Goal: Task Accomplishment & Management: Manage account settings

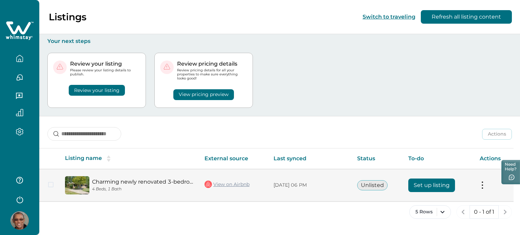
click at [431, 184] on button "Set up listing" at bounding box center [431, 186] width 47 height 14
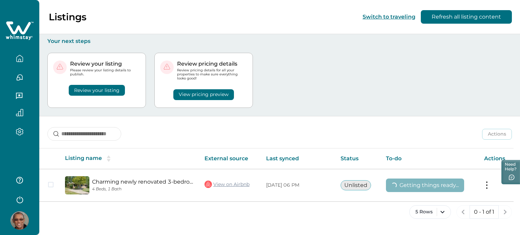
click at [12, 218] on img at bounding box center [19, 221] width 18 height 18
click at [370, 103] on div "Review your listing Please review your listing details to publish. Review your …" at bounding box center [279, 80] width 464 height 71
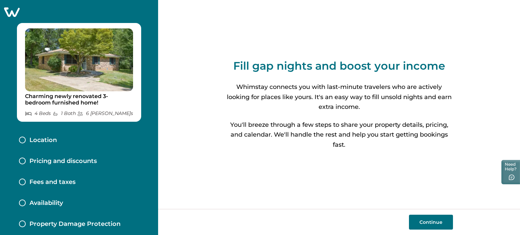
click at [425, 220] on button "Continue" at bounding box center [431, 222] width 44 height 15
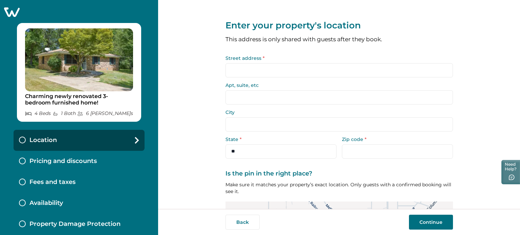
click at [324, 76] on input "Street address *" at bounding box center [338, 70] width 227 height 14
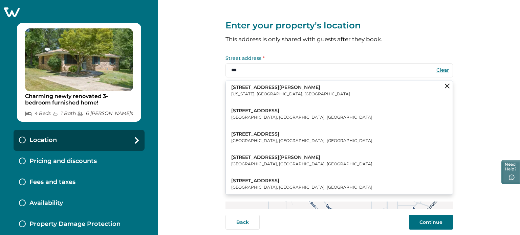
click at [309, 92] on button "[STREET_ADDRESS][PERSON_NAME][US_STATE]" at bounding box center [339, 91] width 227 height 21
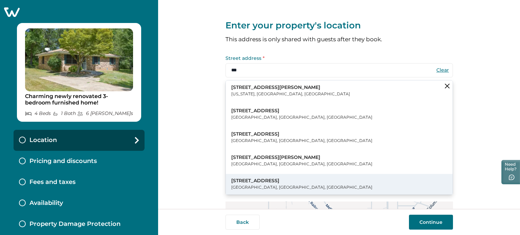
type input "**********"
type input "********"
select select "**"
type input "*****"
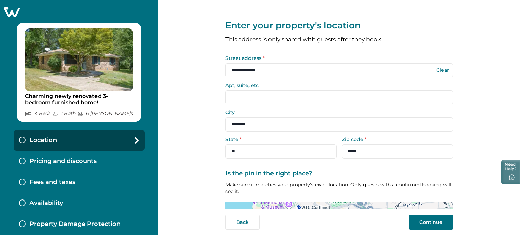
click at [442, 224] on button "Continue" at bounding box center [431, 222] width 44 height 15
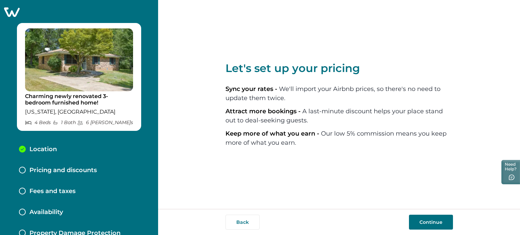
click at [438, 221] on button "Continue" at bounding box center [431, 222] width 44 height 15
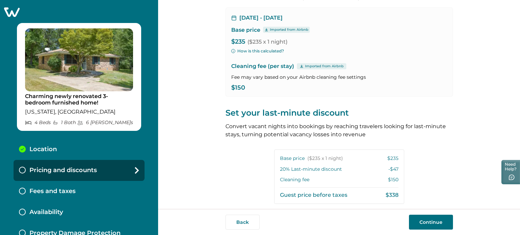
scroll to position [102, 0]
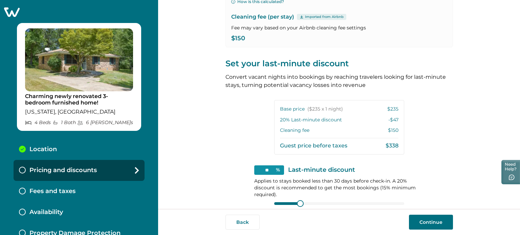
click at [408, 216] on div "Back Continue" at bounding box center [338, 222] width 227 height 15
click at [421, 220] on button "Continue" at bounding box center [431, 222] width 44 height 15
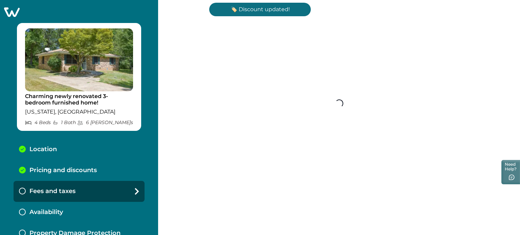
scroll to position [43, 0]
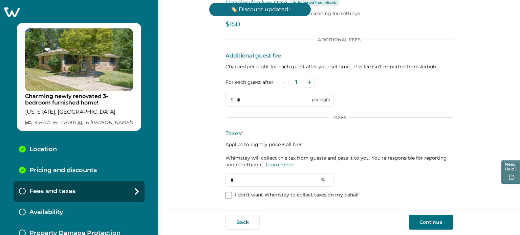
click at [253, 199] on div "Additional Fees Additional guest fee Charged per night for each guest after you…" at bounding box center [338, 118] width 227 height 163
click at [254, 194] on p "I don’t want Whimstay to collect taxes on my behalf" at bounding box center [297, 195] width 124 height 7
click at [441, 220] on button "Continue" at bounding box center [431, 222] width 44 height 15
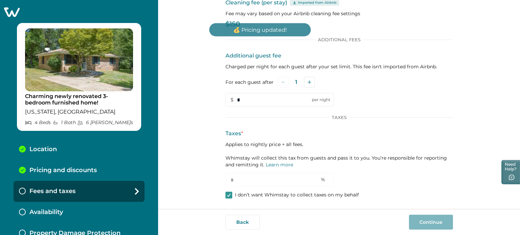
scroll to position [2, 0]
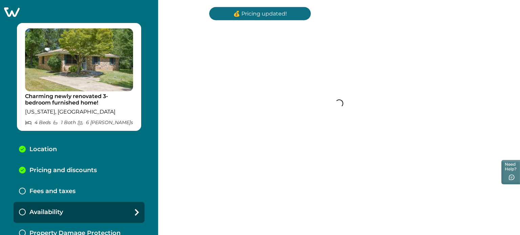
click at [441, 220] on div "Set up your fees and taxes Cleaning fee (per stay) Imported from Airbnb Fee may…" at bounding box center [339, 117] width 362 height 235
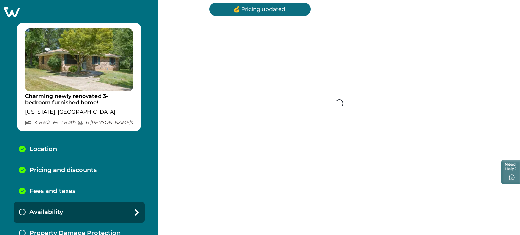
scroll to position [0, 0]
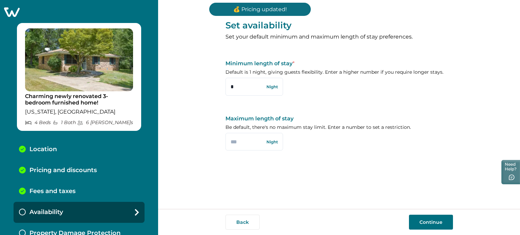
click at [441, 220] on button "Continue" at bounding box center [431, 222] width 44 height 15
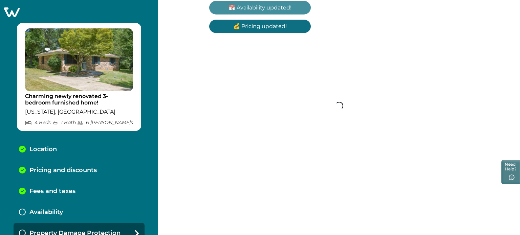
scroll to position [8, 0]
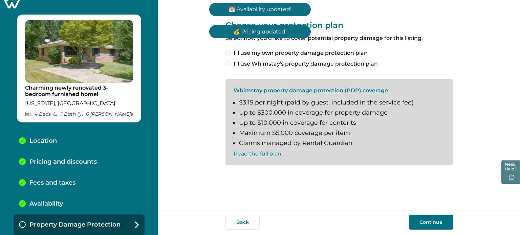
click at [320, 52] on span "I'll use my own property damage protection plan" at bounding box center [301, 53] width 134 height 8
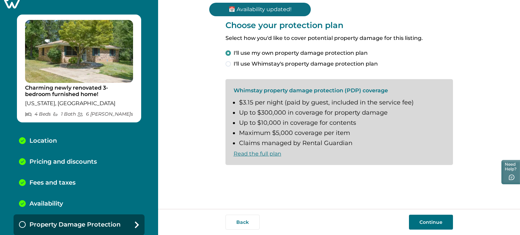
click at [433, 224] on button "Continue" at bounding box center [431, 222] width 44 height 15
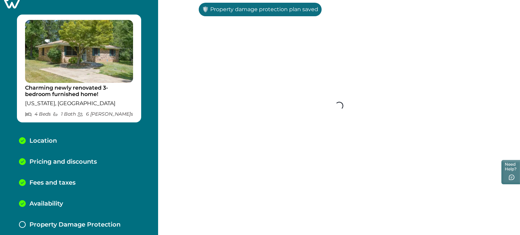
scroll to position [29, 0]
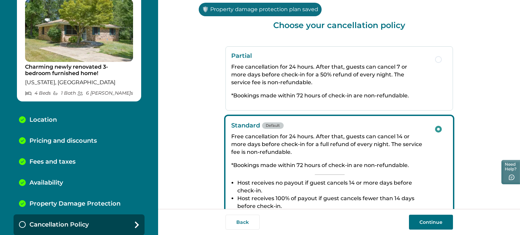
click at [433, 224] on button "Continue" at bounding box center [431, 222] width 44 height 15
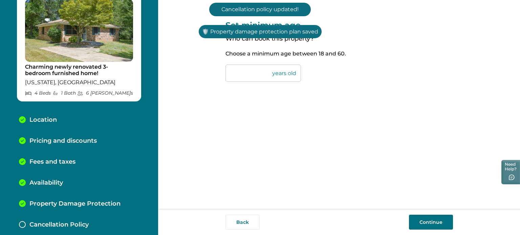
scroll to position [50, 0]
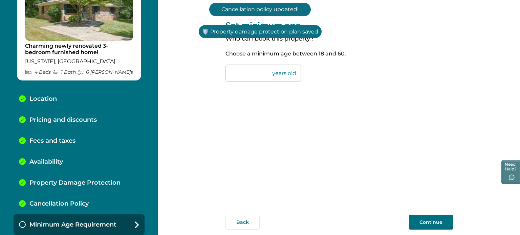
click at [433, 224] on button "Continue" at bounding box center [431, 222] width 44 height 15
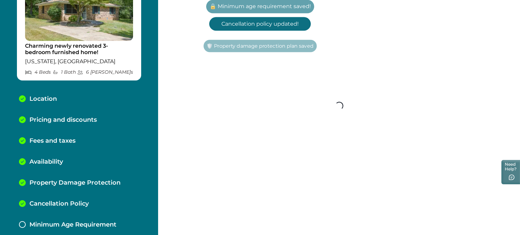
scroll to position [71, 0]
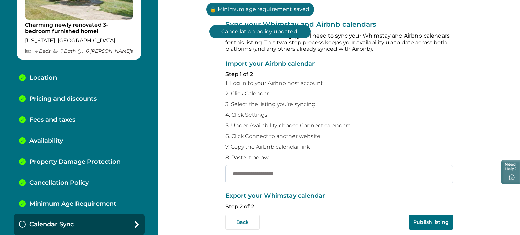
click at [325, 178] on input "text" at bounding box center [338, 174] width 227 height 18
paste input "**********"
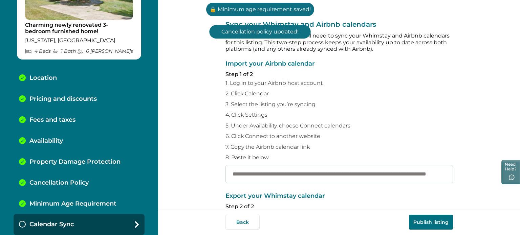
scroll to position [0, 70]
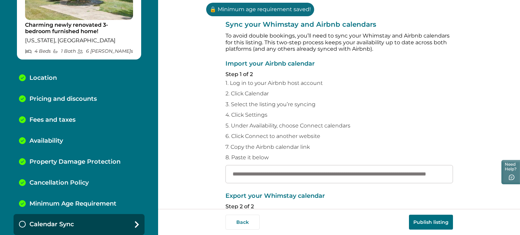
type input "**********"
click at [420, 216] on button "Publish listing" at bounding box center [431, 222] width 44 height 15
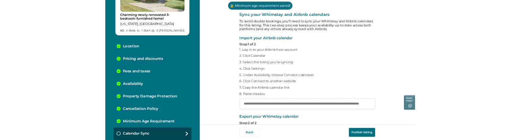
scroll to position [0, 0]
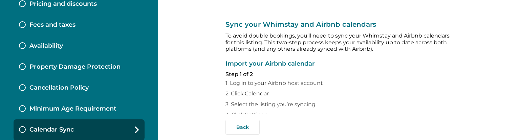
type input "**********"
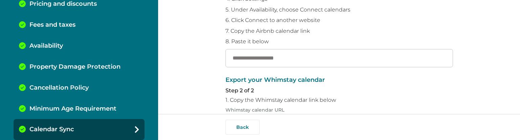
scroll to position [169, 0]
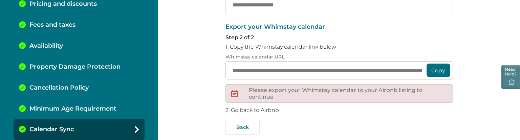
click at [256, 8] on input "text" at bounding box center [338, 5] width 227 height 18
paste input "**********"
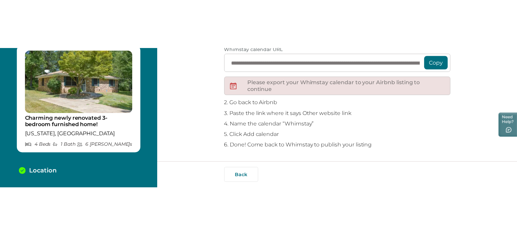
scroll to position [0, 0]
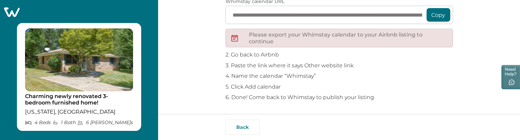
type input "**********"
click at [13, 11] on icon at bounding box center [11, 12] width 17 height 10
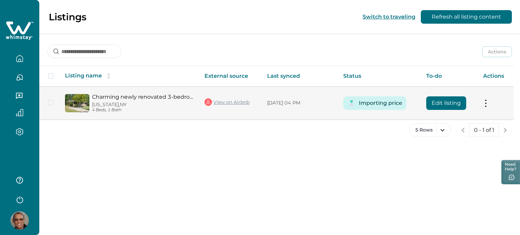
click at [446, 104] on button "Edit listing" at bounding box center [446, 103] width 40 height 14
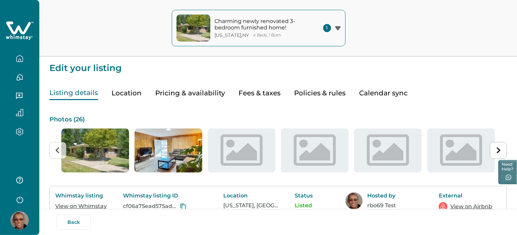
click at [255, 89] on button "Fees & taxes" at bounding box center [259, 93] width 42 height 14
type input "*"
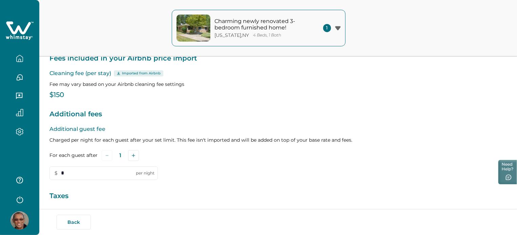
scroll to position [143, 0]
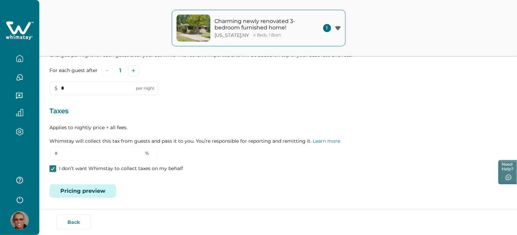
click at [54, 140] on icon at bounding box center [53, 168] width 4 height 3
click at [83, 140] on input "*" at bounding box center [103, 154] width 108 height 14
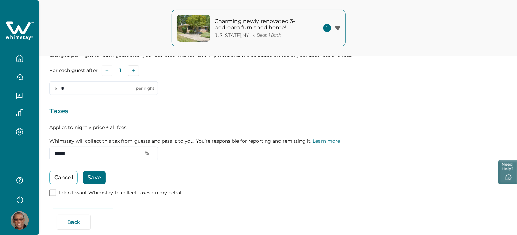
type input "*****"
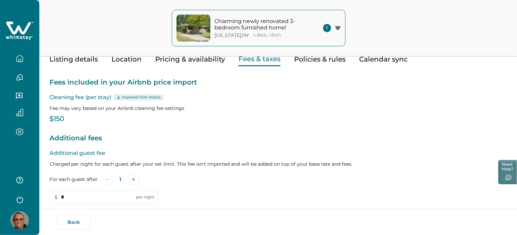
scroll to position [0, 0]
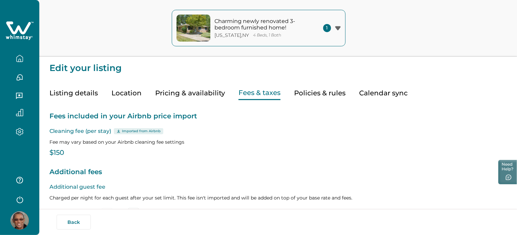
click at [188, 91] on button "Pricing & availability" at bounding box center [190, 93] width 70 height 14
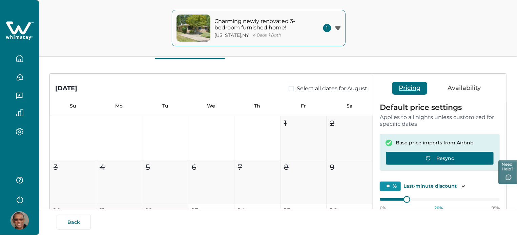
scroll to position [68, 0]
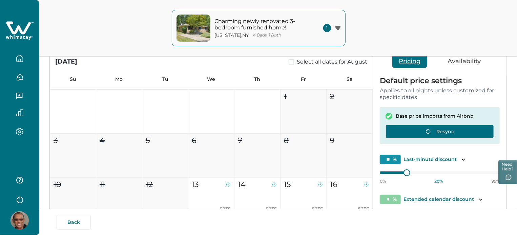
click at [429, 125] on button "Resync" at bounding box center [439, 132] width 108 height 14
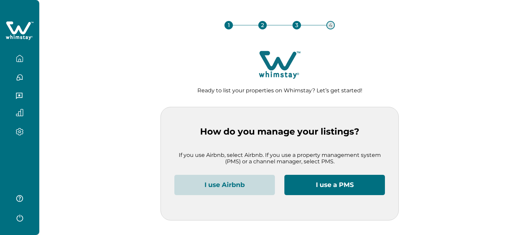
click at [233, 185] on button "I use Airbnb" at bounding box center [224, 185] width 101 height 20
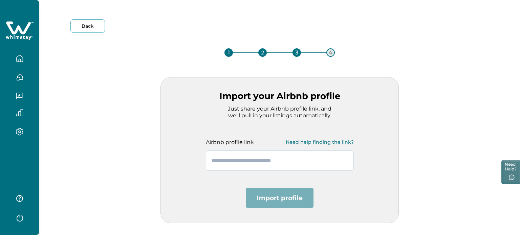
click at [280, 160] on input "text" at bounding box center [280, 161] width 148 height 20
paste input "**********"
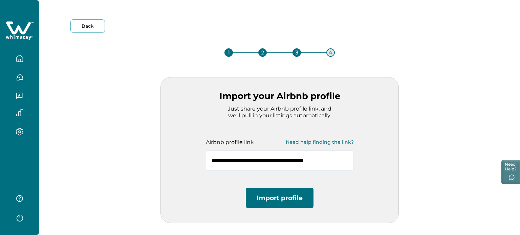
type input "**********"
click at [282, 197] on button "Import profile" at bounding box center [280, 198] width 68 height 20
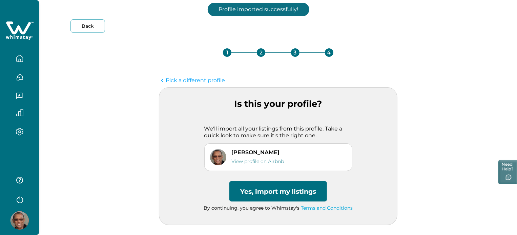
click at [280, 191] on button "Yes, import my listings" at bounding box center [277, 191] width 97 height 20
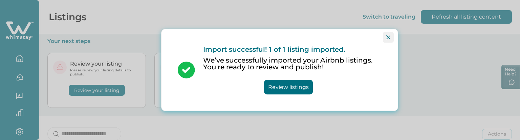
click at [386, 35] on button "Close" at bounding box center [388, 37] width 11 height 11
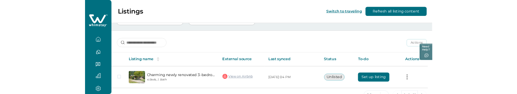
scroll to position [89, 0]
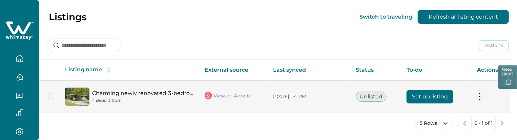
click at [421, 95] on button "Set up listing" at bounding box center [429, 97] width 47 height 14
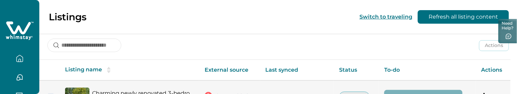
scroll to position [123, 0]
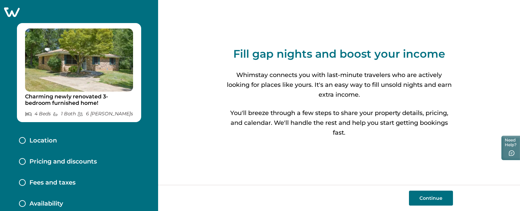
click at [419, 197] on button "Continue" at bounding box center [431, 197] width 44 height 15
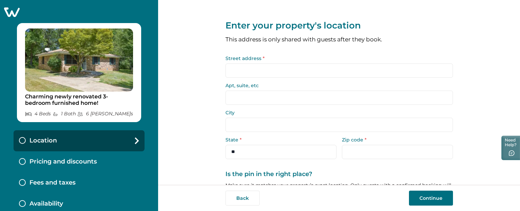
click at [306, 74] on input "Street address *" at bounding box center [338, 70] width 227 height 14
click at [434, 192] on button "Continue" at bounding box center [431, 197] width 44 height 15
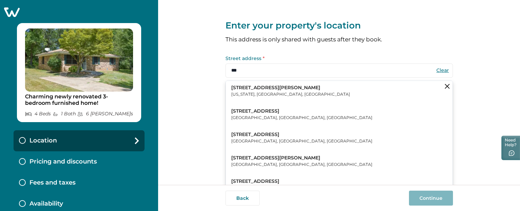
click at [280, 87] on button "123 William Street New York, NY, USA" at bounding box center [339, 91] width 227 height 21
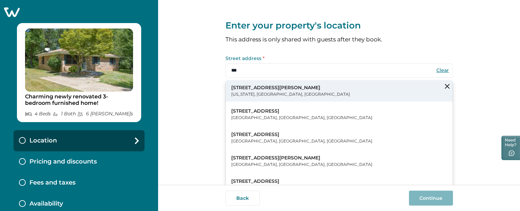
type input "**********"
type input "********"
select select "**"
type input "*****"
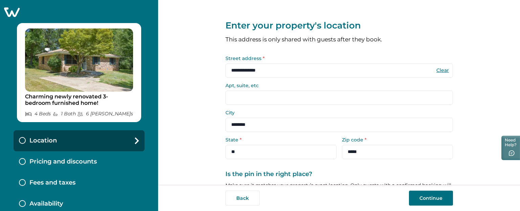
click at [428, 200] on button "Continue" at bounding box center [431, 197] width 44 height 15
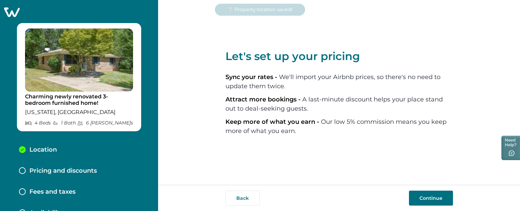
click at [418, 191] on button "Continue" at bounding box center [431, 197] width 44 height 15
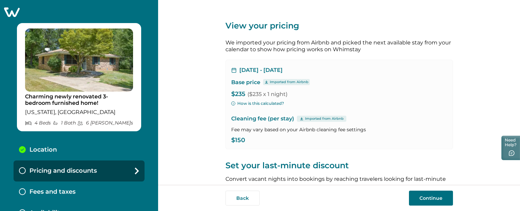
click at [425, 197] on button "Continue" at bounding box center [431, 197] width 44 height 15
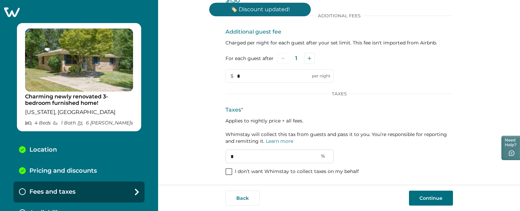
scroll to position [68, 0]
click at [225, 169] on span at bounding box center [228, 170] width 7 height 7
click at [420, 198] on button "Continue" at bounding box center [431, 197] width 44 height 15
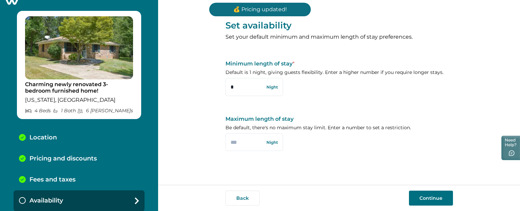
click at [441, 193] on button "Continue" at bounding box center [431, 197] width 44 height 15
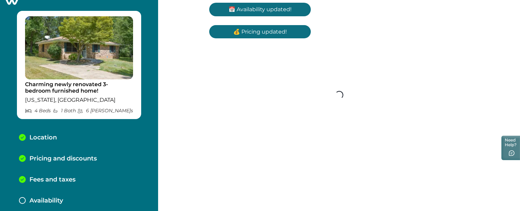
scroll to position [33, 0]
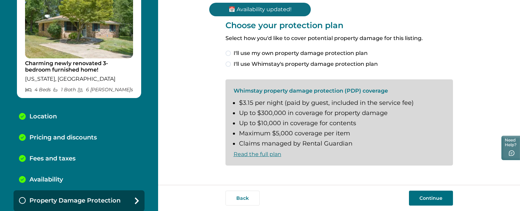
click at [230, 54] on span at bounding box center [227, 52] width 5 height 5
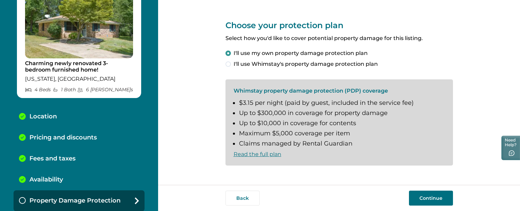
click at [440, 198] on button "Continue" at bounding box center [431, 197] width 44 height 15
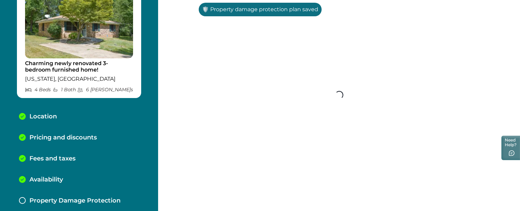
scroll to position [54, 0]
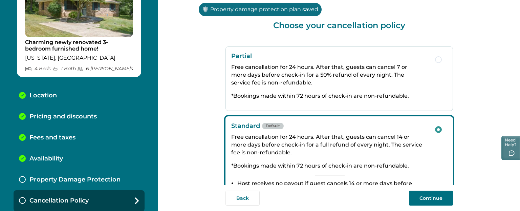
click at [440, 198] on button "Continue" at bounding box center [431, 197] width 44 height 15
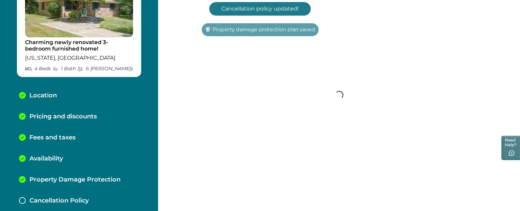
scroll to position [75, 0]
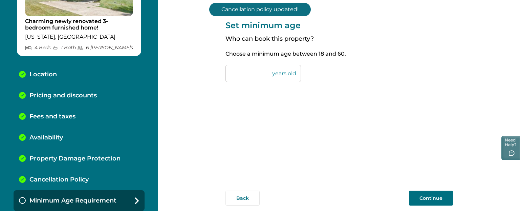
click at [440, 198] on button "Continue" at bounding box center [431, 197] width 44 height 15
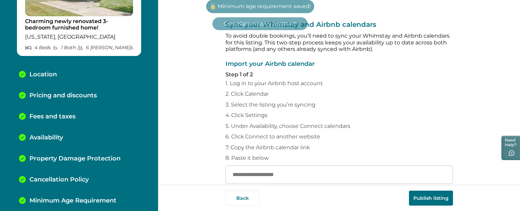
scroll to position [96, 0]
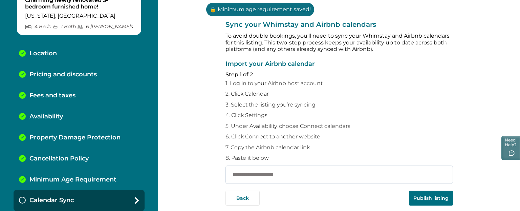
click at [360, 174] on input "text" at bounding box center [338, 174] width 227 height 18
paste input "**********"
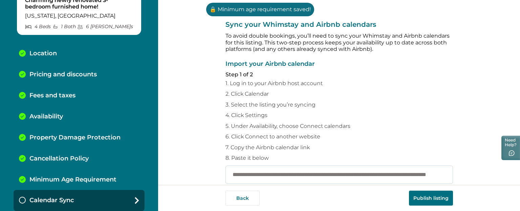
scroll to position [0, 70]
type input "**********"
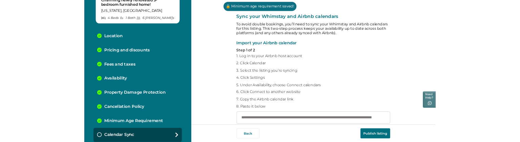
scroll to position [0, 0]
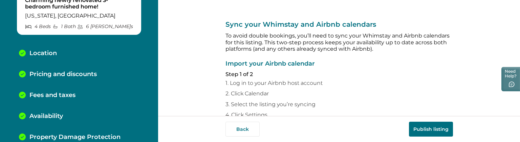
click at [429, 131] on button "Publish listing" at bounding box center [431, 129] width 44 height 15
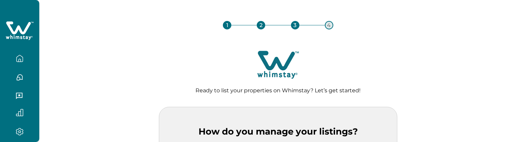
scroll to position [89, 0]
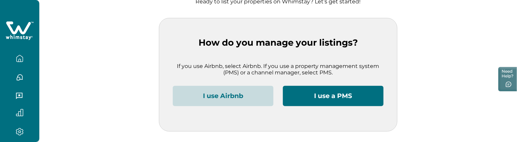
click at [236, 88] on button "I use Airbnb" at bounding box center [223, 96] width 101 height 20
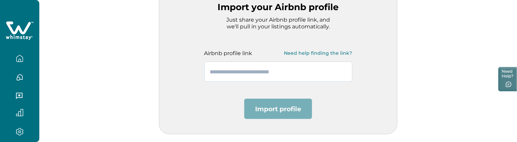
click at [251, 79] on input "text" at bounding box center [278, 72] width 148 height 20
paste input "**********"
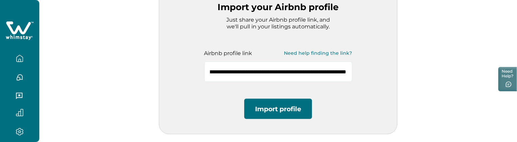
scroll to position [0, 0]
click at [297, 62] on input "**********" at bounding box center [278, 72] width 148 height 20
paste input "text"
type input "**********"
click at [290, 111] on button "Import profile" at bounding box center [278, 109] width 68 height 20
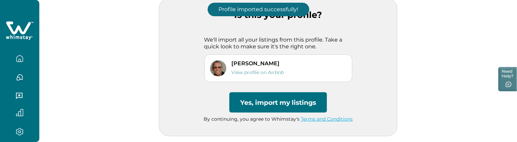
click at [239, 97] on button "Yes, import my listings" at bounding box center [277, 102] width 97 height 20
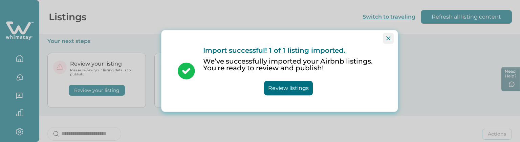
click at [386, 40] on button "Close" at bounding box center [388, 38] width 11 height 11
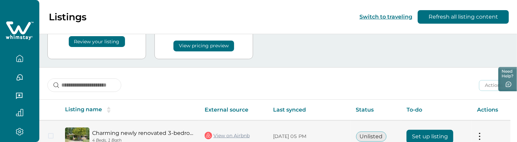
scroll to position [87, 0]
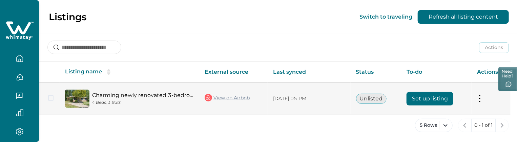
click at [410, 100] on button "Set up listing" at bounding box center [429, 99] width 47 height 14
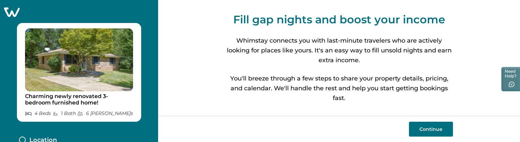
click at [419, 126] on button "Continue" at bounding box center [431, 129] width 44 height 15
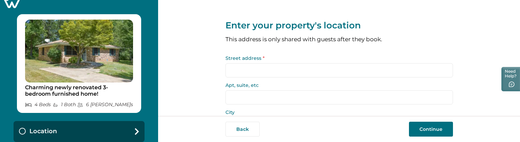
click at [313, 70] on input "Street address *" at bounding box center [338, 70] width 227 height 14
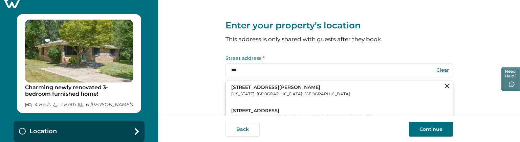
click at [302, 88] on button "123 William Street New York, NY, USA" at bounding box center [339, 91] width 227 height 21
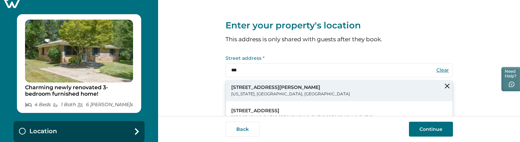
type input "**********"
type input "********"
select select "**"
type input "*****"
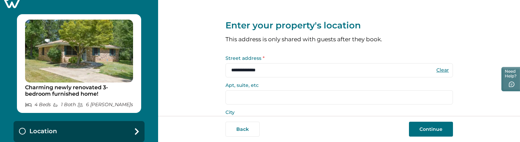
click at [422, 136] on button "Continue" at bounding box center [431, 129] width 44 height 15
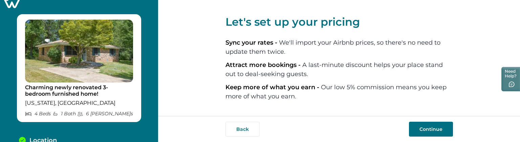
click at [431, 130] on button "Continue" at bounding box center [431, 129] width 44 height 15
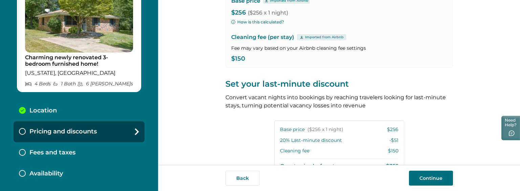
scroll to position [196, 0]
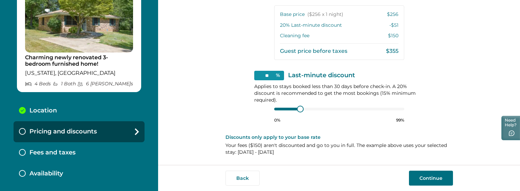
click at [426, 142] on button "Continue" at bounding box center [431, 178] width 44 height 15
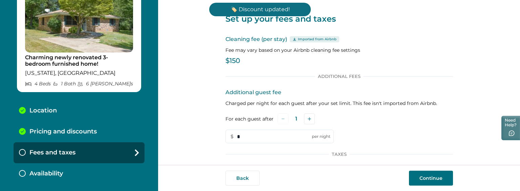
scroll to position [88, 0]
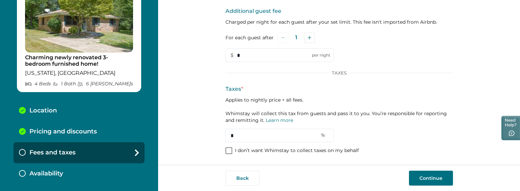
drag, startPoint x: 232, startPoint y: 135, endPoint x: 211, endPoint y: 132, distance: 21.5
click at [211, 132] on div "Set up your fees and taxes Cleaning fee (per stay) Imported from Airbnb Fee may…" at bounding box center [339, 82] width 362 height 165
type input "****"
click at [425, 142] on button "Continue" at bounding box center [431, 178] width 44 height 15
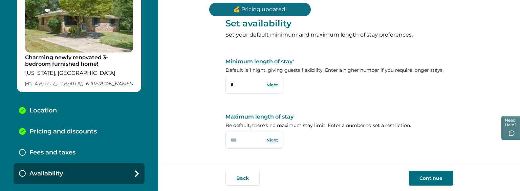
click at [443, 142] on button "Continue" at bounding box center [431, 178] width 44 height 15
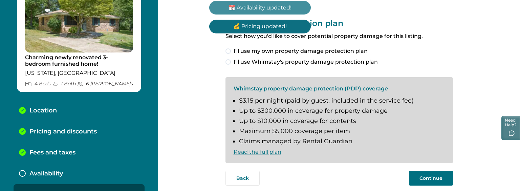
scroll to position [53, 0]
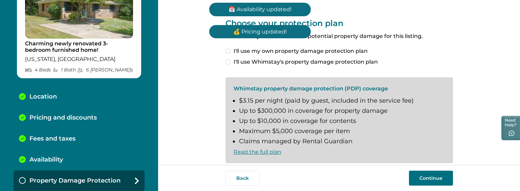
click at [341, 50] on span "I'll use my own property damage protection plan" at bounding box center [301, 51] width 134 height 8
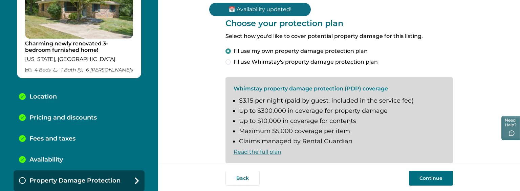
click at [427, 142] on button "Continue" at bounding box center [431, 178] width 44 height 15
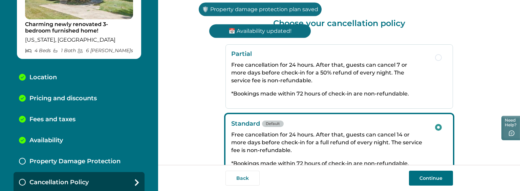
scroll to position [74, 0]
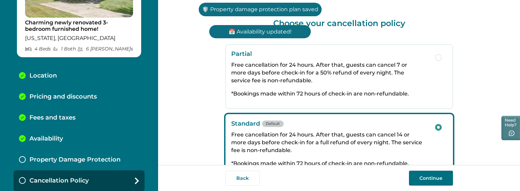
click at [427, 142] on button "Continue" at bounding box center [431, 178] width 44 height 15
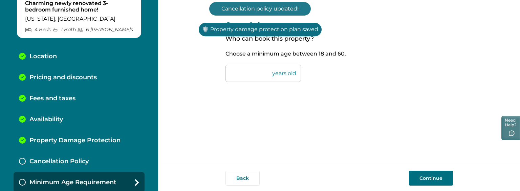
scroll to position [95, 0]
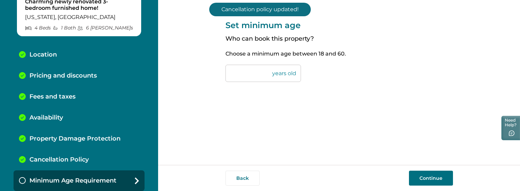
click at [427, 142] on button "Continue" at bounding box center [431, 178] width 44 height 15
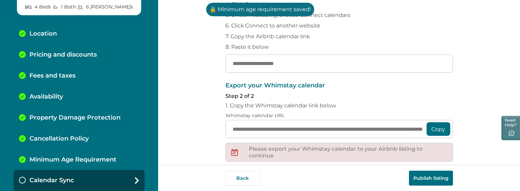
scroll to position [135, 0]
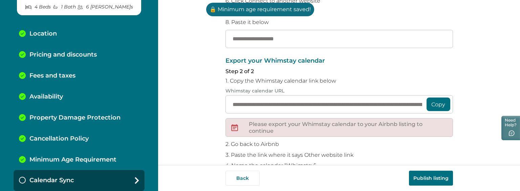
click at [306, 95] on div "**********" at bounding box center [338, 124] width 227 height 133
click at [307, 101] on input "**********" at bounding box center [338, 104] width 227 height 18
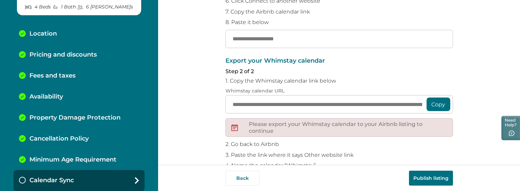
click at [316, 24] on p "8. Paste it below" at bounding box center [338, 22] width 227 height 7
click at [313, 34] on input "text" at bounding box center [338, 39] width 227 height 18
paste input "**********"
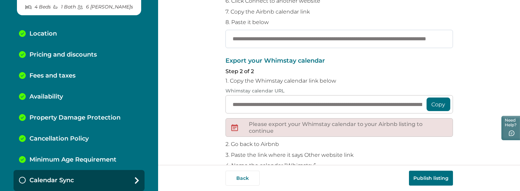
scroll to position [0, 70]
type input "**********"
click at [421, 142] on button "Publish listing" at bounding box center [431, 178] width 44 height 15
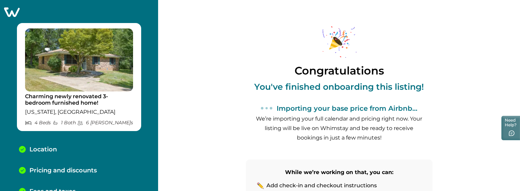
click at [10, 12] on icon at bounding box center [11, 12] width 17 height 10
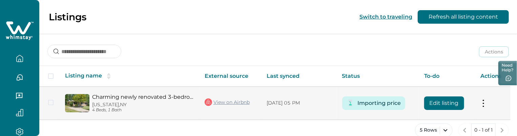
click at [441, 110] on td "Edit listing" at bounding box center [446, 103] width 57 height 33
click at [441, 106] on button "Edit listing" at bounding box center [444, 103] width 40 height 14
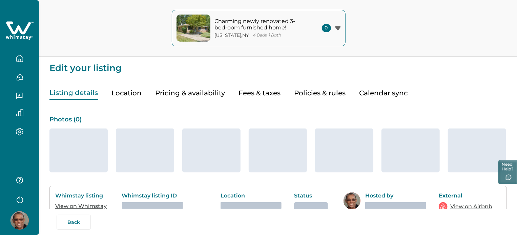
click at [215, 94] on button "Pricing & availability" at bounding box center [190, 93] width 70 height 14
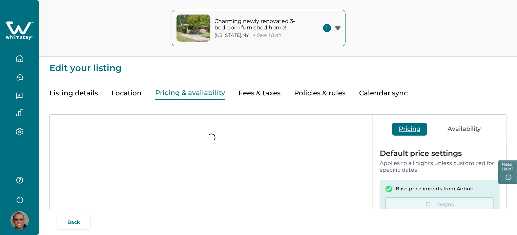
type input "**"
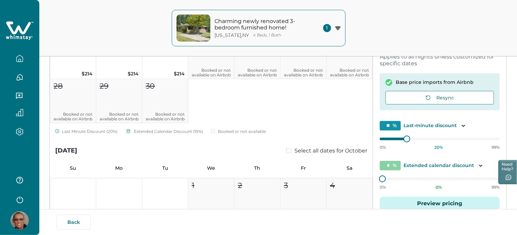
scroll to position [508, 0]
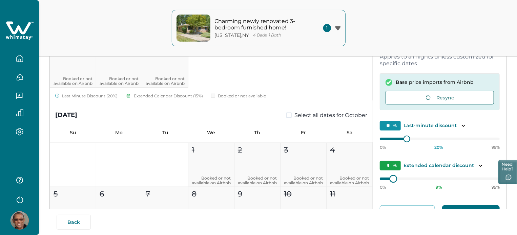
type input "*"
click at [389, 142] on div "0% 8 % 99%" at bounding box center [439, 181] width 120 height 17
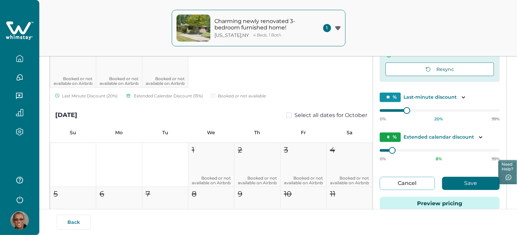
click at [458, 142] on button "Save" at bounding box center [471, 183] width 58 height 13
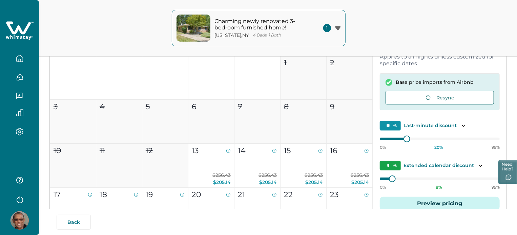
scroll to position [0, 0]
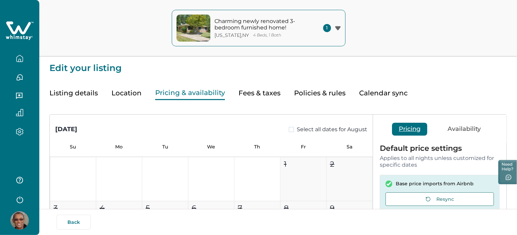
click at [247, 93] on button "Fees & taxes" at bounding box center [259, 93] width 42 height 14
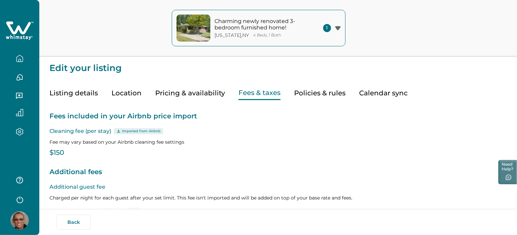
type input "*"
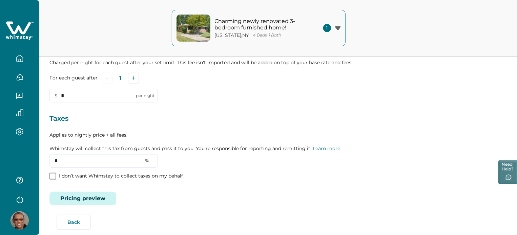
scroll to position [143, 0]
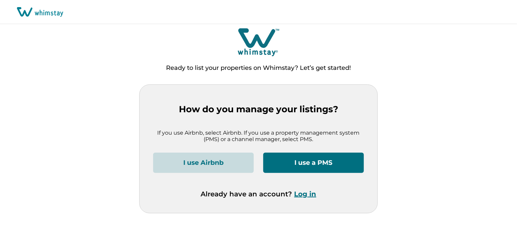
click at [300, 195] on button "Log in" at bounding box center [305, 194] width 22 height 8
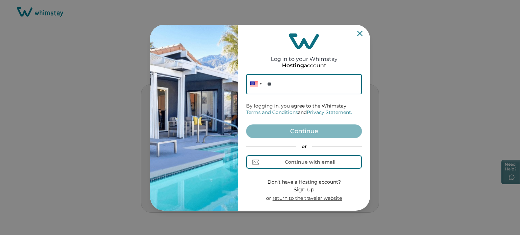
click at [280, 153] on div "or Continue with email" at bounding box center [304, 157] width 116 height 26
click at [280, 160] on div "Continue with email" at bounding box center [304, 162] width 63 height 7
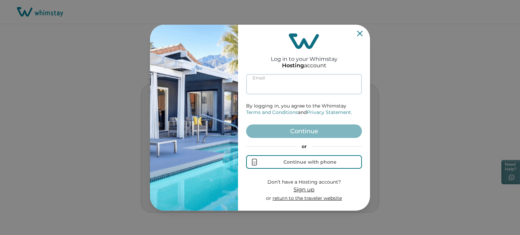
click at [284, 90] on input at bounding box center [304, 84] width 116 height 20
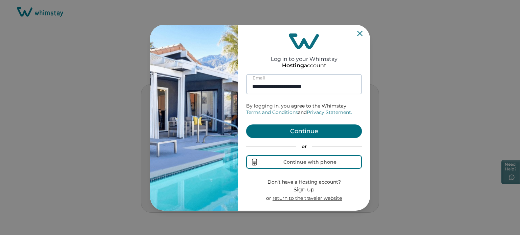
type input "**********"
click at [246, 125] on button "Continue" at bounding box center [304, 132] width 116 height 14
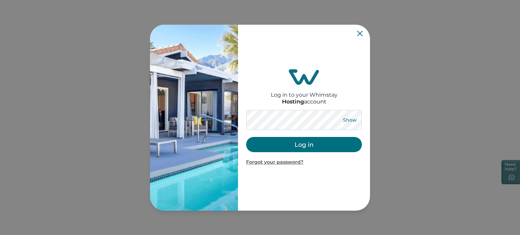
click at [338, 115] on button "Show" at bounding box center [350, 119] width 24 height 9
click at [246, 137] on button "Log in" at bounding box center [304, 144] width 116 height 15
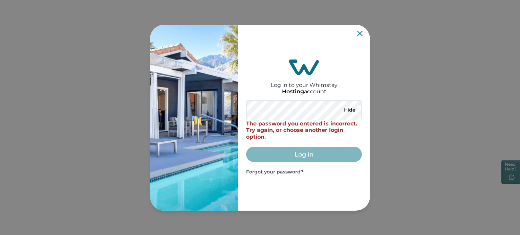
click at [242, 112] on div "Log in to your Whimstay Hosting account Hide The password you entered is incorr…" at bounding box center [304, 118] width 132 height 186
click at [361, 35] on icon "Close" at bounding box center [359, 33] width 5 height 5
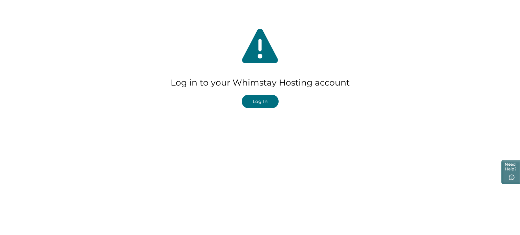
click at [258, 103] on button "Log In" at bounding box center [260, 102] width 37 height 14
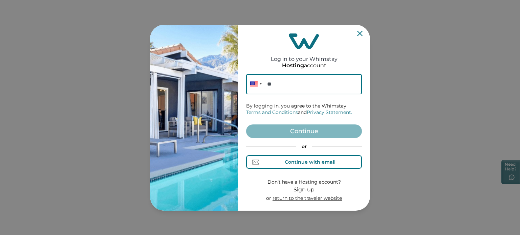
click at [302, 166] on button "Continue with email" at bounding box center [304, 162] width 116 height 14
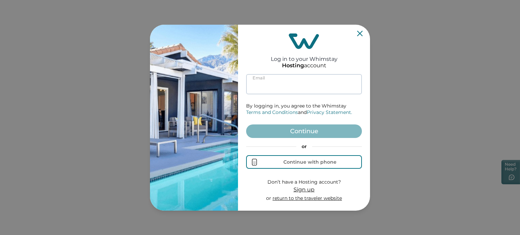
click at [284, 87] on input at bounding box center [304, 84] width 116 height 20
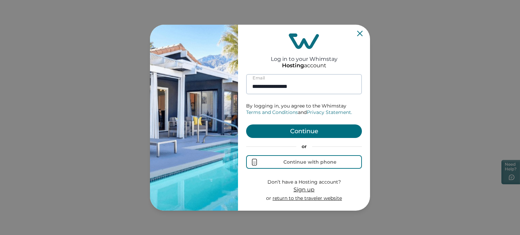
type input "**********"
click at [246, 125] on button "Continue" at bounding box center [304, 132] width 116 height 14
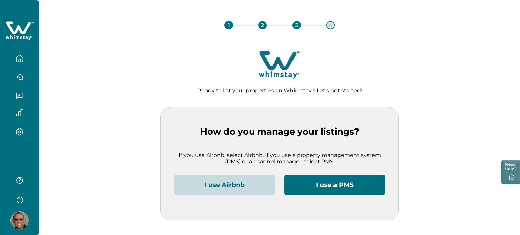
click at [225, 186] on button "I use Airbnb" at bounding box center [224, 185] width 101 height 20
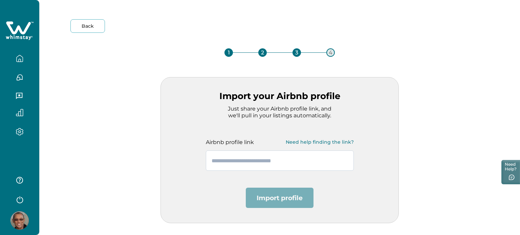
click at [263, 163] on input "text" at bounding box center [280, 161] width 148 height 20
paste input "**********"
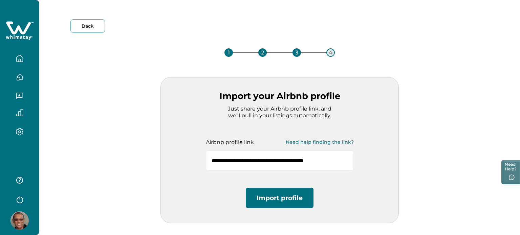
type input "**********"
click at [280, 196] on button "Import profile" at bounding box center [280, 198] width 68 height 20
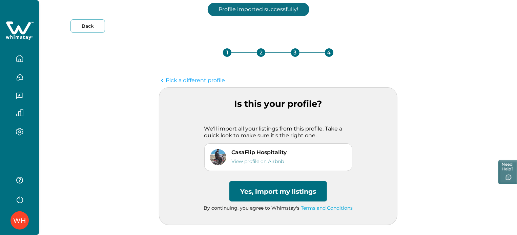
click at [280, 196] on button "Yes, import my listings" at bounding box center [277, 191] width 97 height 20
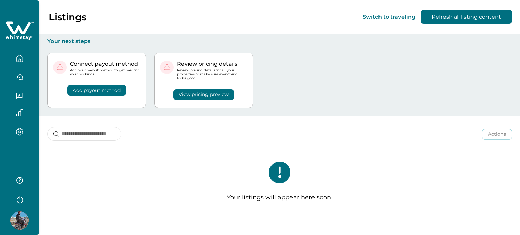
click at [15, 222] on img at bounding box center [19, 221] width 18 height 18
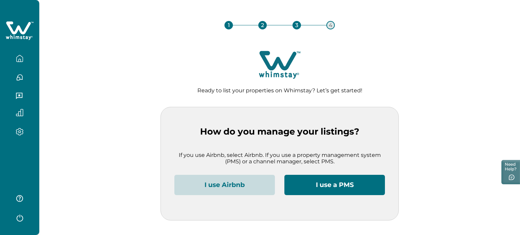
click at [226, 188] on button "I use Airbnb" at bounding box center [224, 185] width 101 height 20
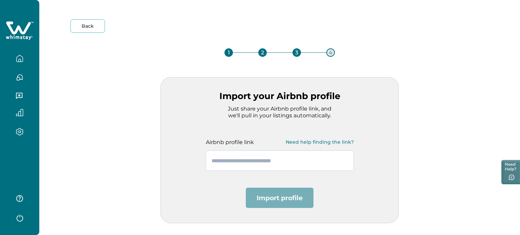
click at [247, 168] on input "text" at bounding box center [280, 161] width 148 height 20
paste input "**********"
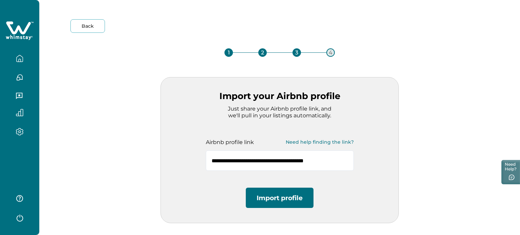
type input "**********"
click at [265, 193] on button "Import profile" at bounding box center [280, 198] width 68 height 20
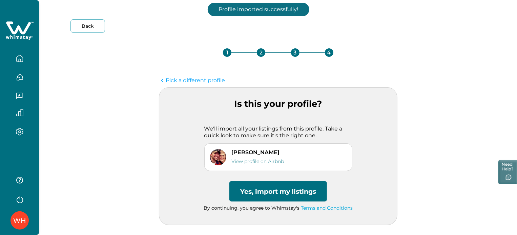
click at [265, 193] on button "Yes, import my listings" at bounding box center [277, 191] width 97 height 20
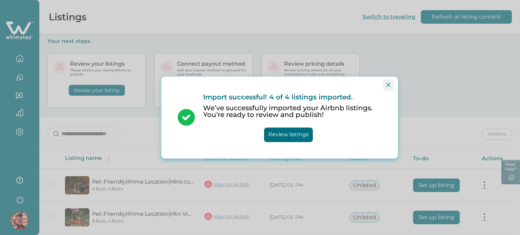
click at [390, 90] on button "Close" at bounding box center [388, 85] width 11 height 11
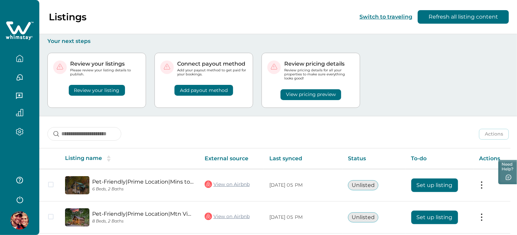
click at [284, 90] on button "View pricing preview" at bounding box center [310, 94] width 61 height 11
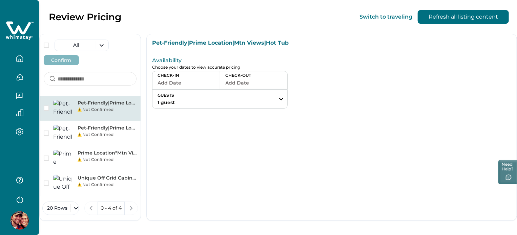
click at [215, 86] on button "Add Date" at bounding box center [185, 82] width 57 height 9
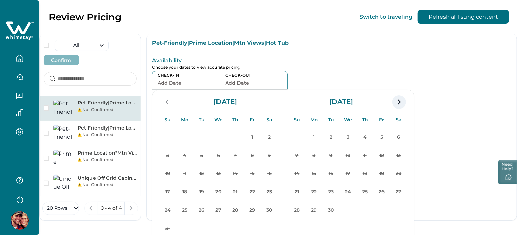
click at [404, 104] on icon "navigation button" at bounding box center [398, 102] width 11 height 12
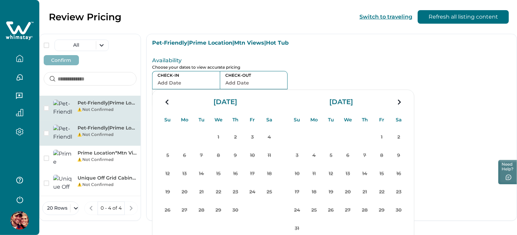
click at [83, 132] on div "Not Confirmed" at bounding box center [107, 135] width 59 height 6
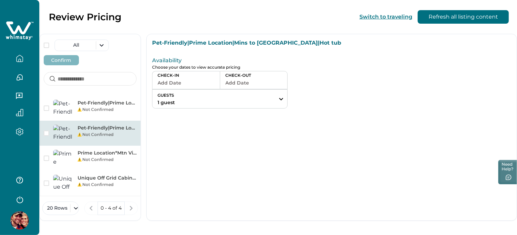
click at [215, 78] on p "CHECK-IN" at bounding box center [185, 75] width 57 height 5
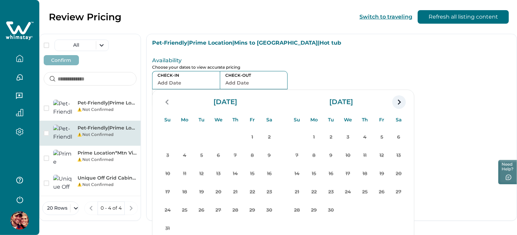
click at [404, 107] on icon "navigation button" at bounding box center [398, 102] width 11 height 12
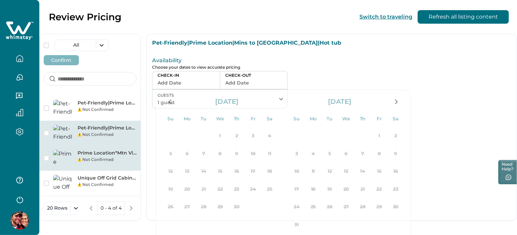
click at [79, 150] on p "Prime Location*Mtn Views*Pet Friendly*Hot tub" at bounding box center [107, 153] width 59 height 7
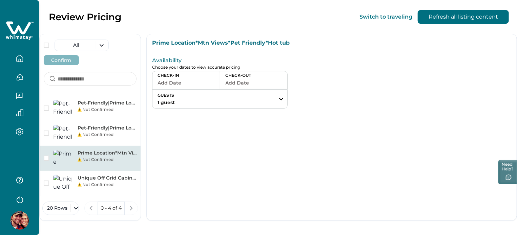
click at [215, 87] on button "Add Date" at bounding box center [185, 82] width 57 height 9
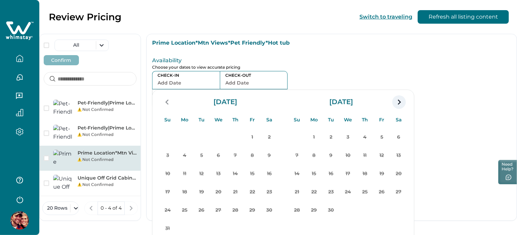
click at [404, 102] on icon "navigation button" at bounding box center [398, 102] width 11 height 12
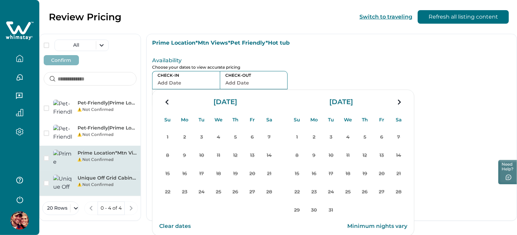
click at [101, 182] on div "Not Confirmed" at bounding box center [107, 185] width 59 height 6
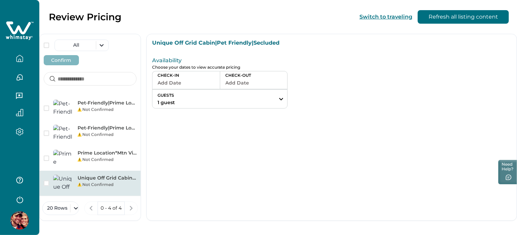
click at [215, 80] on button "Add Date" at bounding box center [185, 82] width 57 height 9
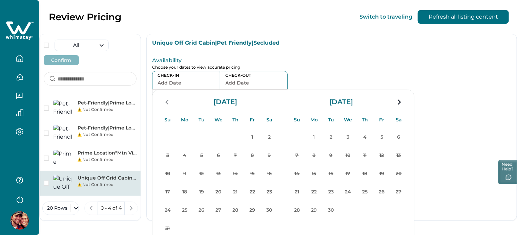
click at [21, 59] on icon "button" at bounding box center [19, 58] width 7 height 7
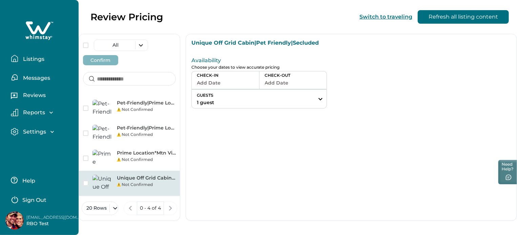
click at [21, 59] on p "Listings" at bounding box center [32, 59] width 23 height 7
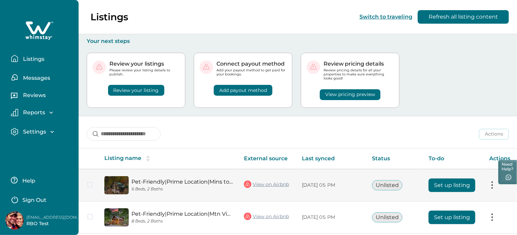
click at [452, 186] on button "Set up listing" at bounding box center [451, 186] width 47 height 14
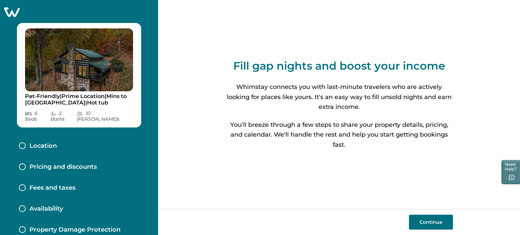
click at [435, 220] on button "Continue" at bounding box center [431, 222] width 44 height 15
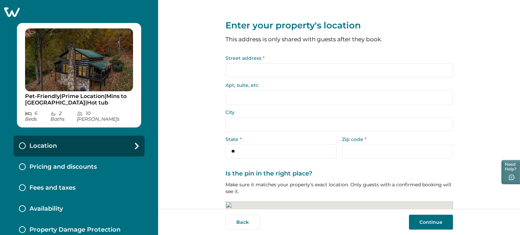
click at [283, 74] on input "Street address *" at bounding box center [338, 70] width 227 height 14
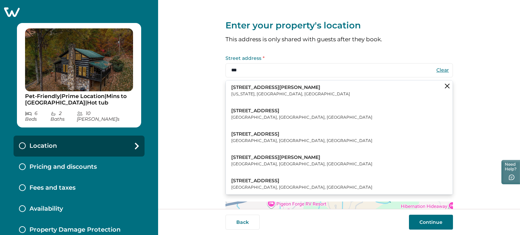
click at [278, 86] on button "123 William Street New York, NY, USA" at bounding box center [339, 91] width 227 height 21
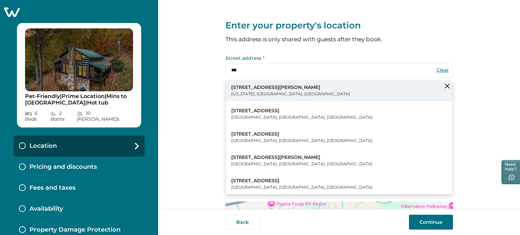
type input "**********"
type input "********"
select select "**"
type input "*****"
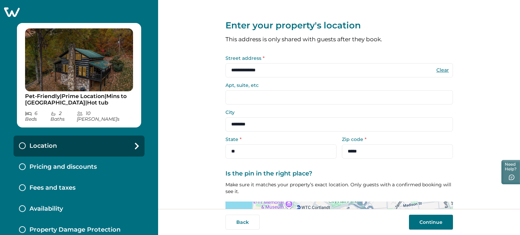
click at [436, 217] on button "Continue" at bounding box center [431, 222] width 44 height 15
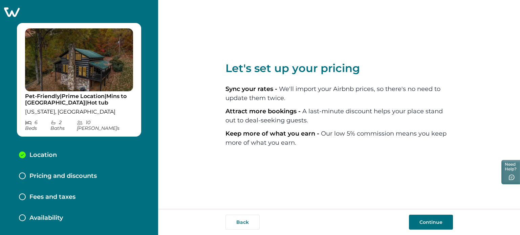
click at [418, 218] on button "Continue" at bounding box center [431, 222] width 44 height 15
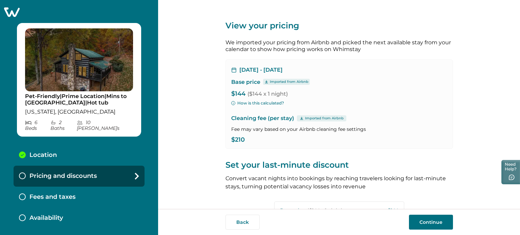
click at [418, 218] on button "Continue" at bounding box center [431, 222] width 44 height 15
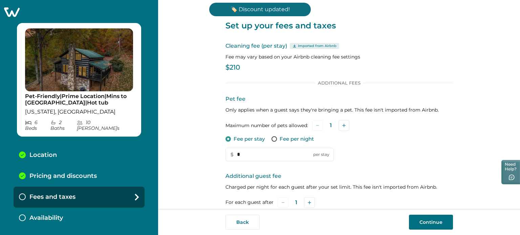
scroll to position [121, 0]
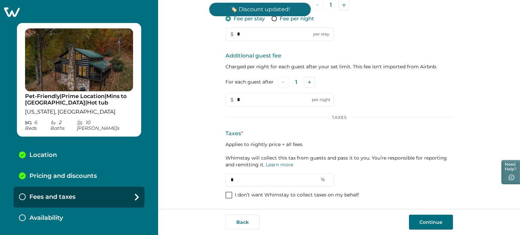
click at [228, 196] on span at bounding box center [228, 195] width 7 height 7
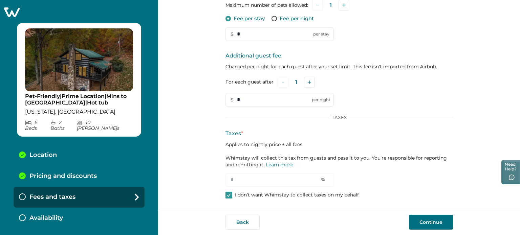
click at [435, 220] on button "Continue" at bounding box center [431, 222] width 44 height 15
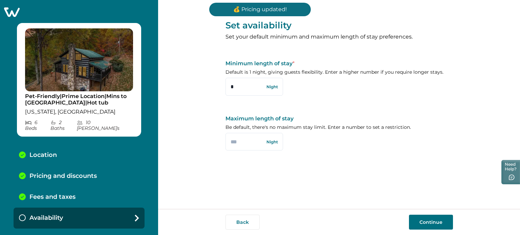
click at [425, 221] on button "Continue" at bounding box center [431, 222] width 44 height 15
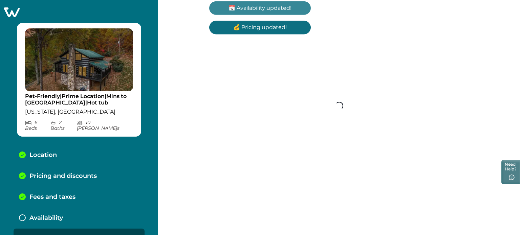
scroll to position [8, 0]
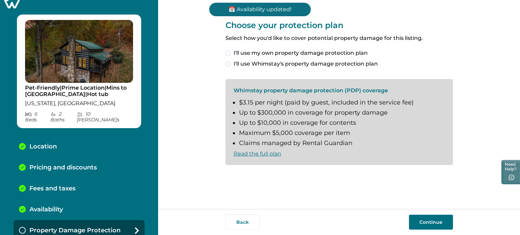
click at [234, 51] on span "I'll use my own property damage protection plan" at bounding box center [301, 53] width 134 height 8
click at [441, 223] on button "Continue" at bounding box center [431, 222] width 44 height 15
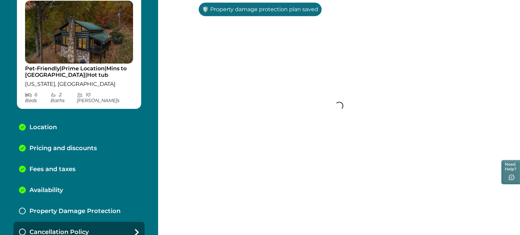
scroll to position [29, 0]
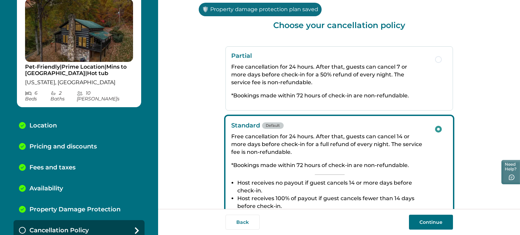
click at [433, 221] on button "Continue" at bounding box center [431, 222] width 44 height 15
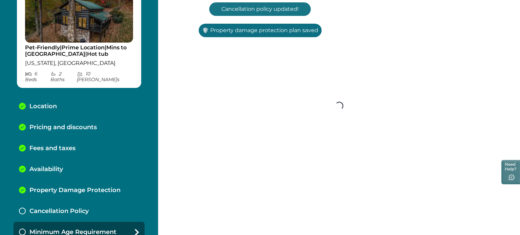
scroll to position [50, 0]
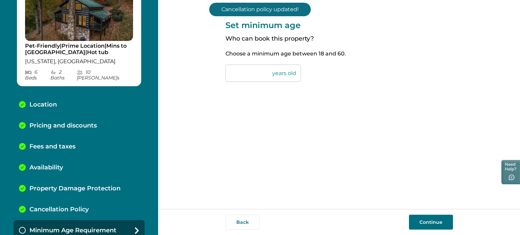
click at [430, 228] on button "Continue" at bounding box center [431, 222] width 44 height 15
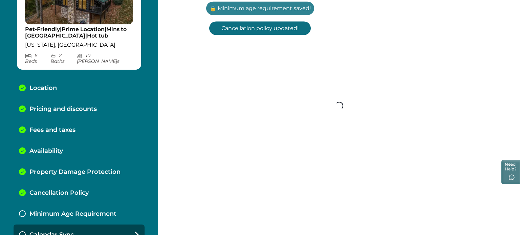
scroll to position [71, 0]
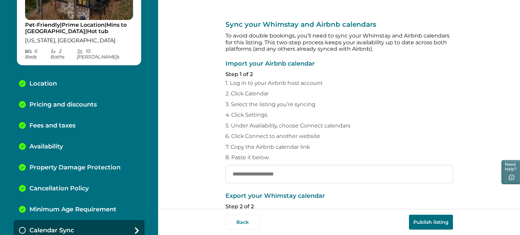
click at [289, 174] on input "text" at bounding box center [338, 174] width 227 height 18
paste input "**********"
type input "**********"
click at [434, 229] on button "Publish listing" at bounding box center [431, 222] width 44 height 15
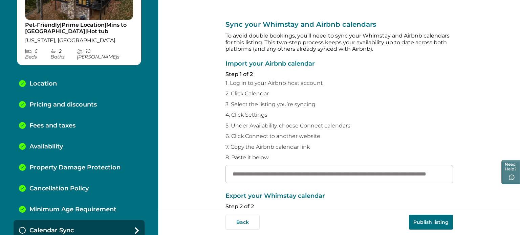
scroll to position [0, 0]
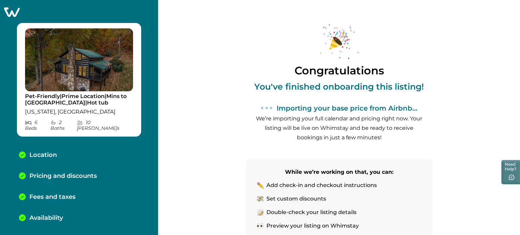
click at [10, 4] on div "Pet-Friendly|Prime Location|Mins to Pkwy|Hot tub New York, NY 6 Bed s 2 Bath s …" at bounding box center [79, 117] width 158 height 235
click at [12, 11] on icon at bounding box center [12, 11] width 16 height 9
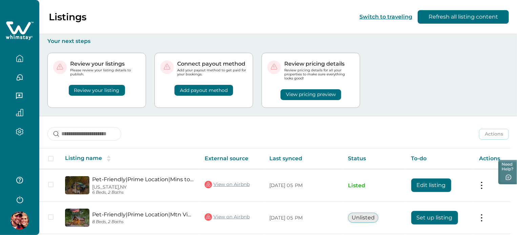
click at [289, 92] on button "View pricing preview" at bounding box center [310, 94] width 61 height 11
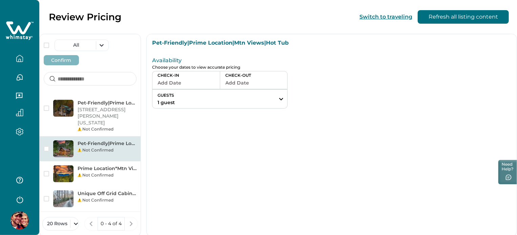
click at [215, 85] on button "Add Date" at bounding box center [185, 82] width 57 height 9
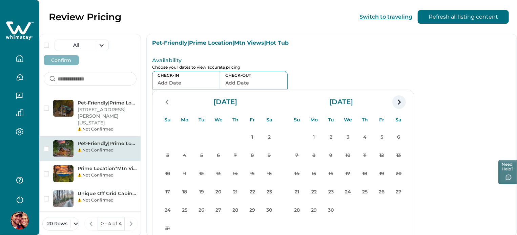
click at [404, 104] on icon "navigation button" at bounding box center [398, 102] width 11 height 12
click at [404, 80] on div at bounding box center [445, 82] width 132 height 54
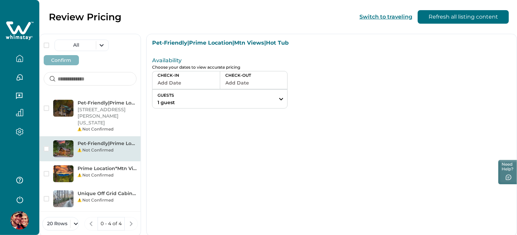
click at [12, 58] on button "button" at bounding box center [19, 59] width 28 height 14
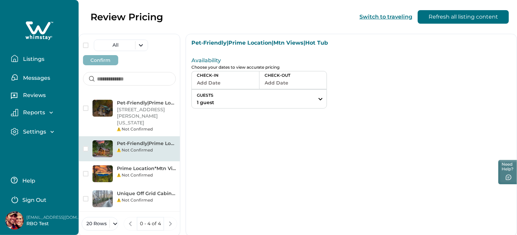
click at [19, 60] on button "Listings" at bounding box center [42, 59] width 62 height 14
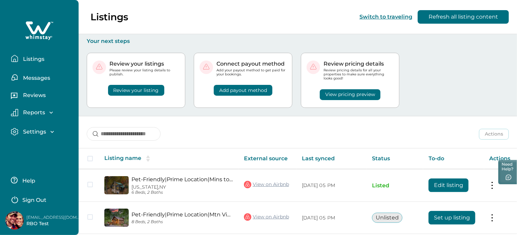
click at [361, 94] on button "View pricing preview" at bounding box center [350, 94] width 61 height 11
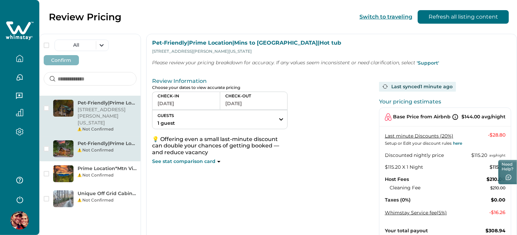
click at [140, 136] on div "Pet-Friendly|Prime Location|Mtn Views|Hot Tub Not Confirmed" at bounding box center [90, 148] width 101 height 25
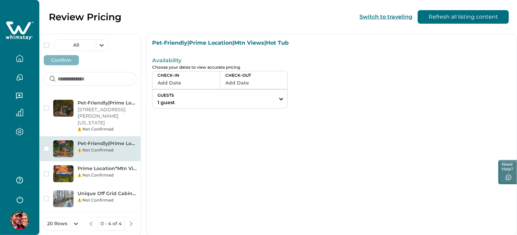
click at [215, 85] on button "Add Date" at bounding box center [185, 82] width 57 height 9
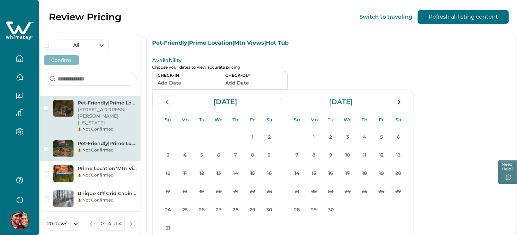
click at [130, 126] on div "Not Confirmed" at bounding box center [107, 129] width 59 height 6
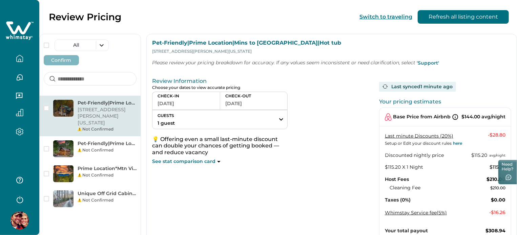
click at [19, 58] on icon "button" at bounding box center [19, 58] width 7 height 7
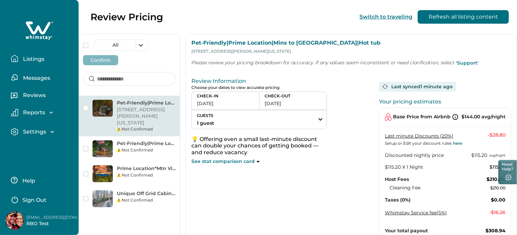
click at [43, 58] on p "Listings" at bounding box center [32, 59] width 23 height 7
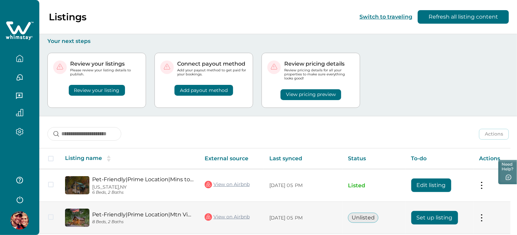
click at [451, 219] on button "Set up listing" at bounding box center [434, 218] width 47 height 14
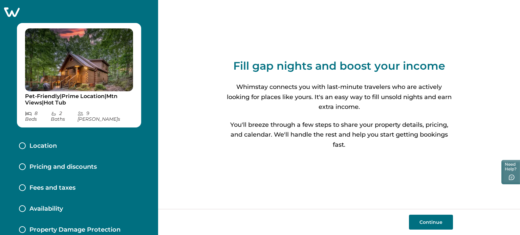
click at [416, 217] on button "Continue" at bounding box center [431, 222] width 44 height 15
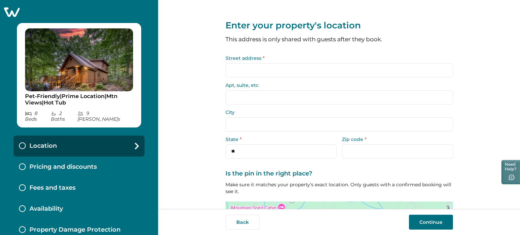
click at [314, 73] on input "Street address *" at bounding box center [338, 70] width 227 height 14
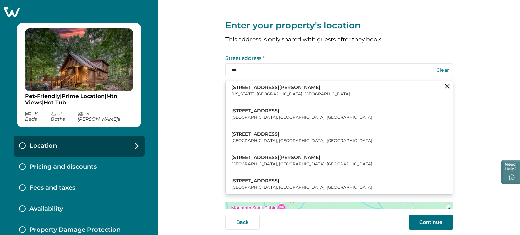
click at [310, 93] on button "123 William Street New York, NY, USA" at bounding box center [339, 91] width 227 height 21
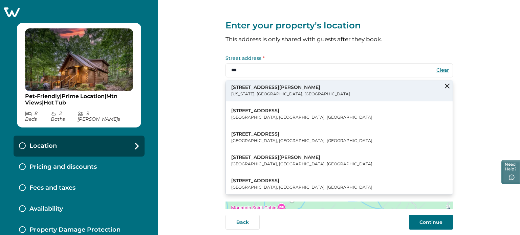
type input "**********"
type input "********"
select select "**"
type input "*****"
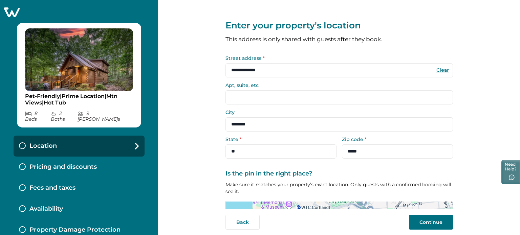
click at [452, 222] on button "Continue" at bounding box center [431, 222] width 44 height 15
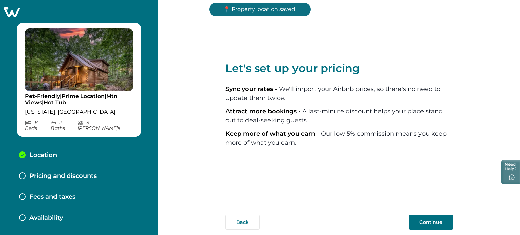
click at [441, 226] on button "Continue" at bounding box center [431, 222] width 44 height 15
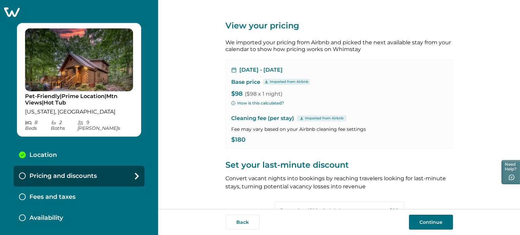
click at [427, 219] on button "Continue" at bounding box center [431, 222] width 44 height 15
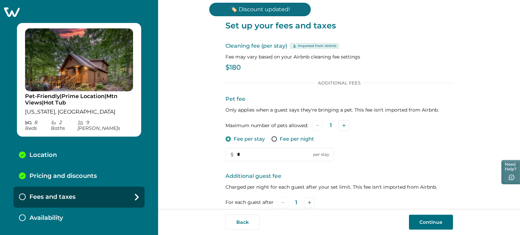
scroll to position [121, 0]
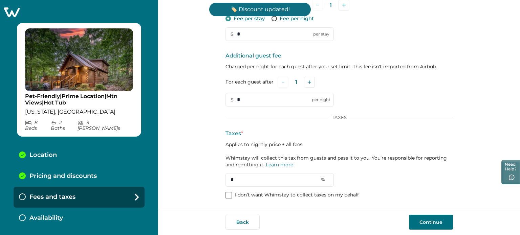
click at [294, 196] on p "I don’t want Whimstay to collect taxes on my behalf" at bounding box center [297, 195] width 124 height 7
click at [435, 222] on button "Continue" at bounding box center [431, 222] width 44 height 15
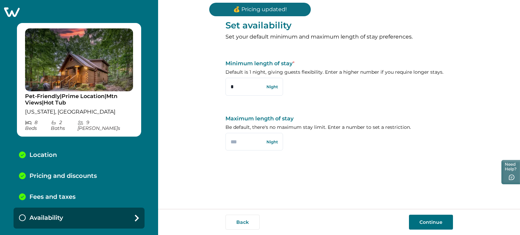
click at [435, 222] on button "Continue" at bounding box center [431, 222] width 44 height 15
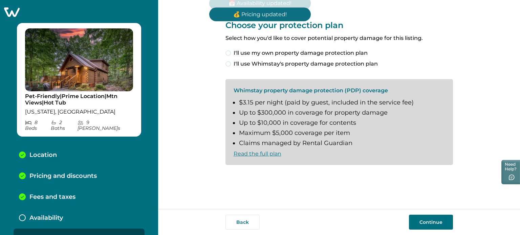
scroll to position [8, 0]
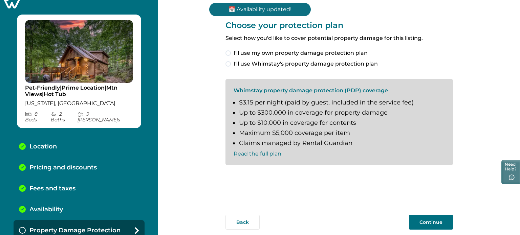
click at [260, 55] on span "I'll use my own property damage protection plan" at bounding box center [301, 53] width 134 height 8
click at [424, 221] on button "Continue" at bounding box center [431, 222] width 44 height 15
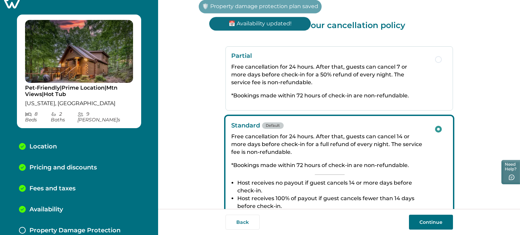
scroll to position [29, 0]
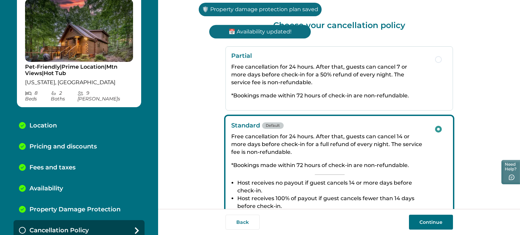
click at [424, 221] on button "Continue" at bounding box center [431, 222] width 44 height 15
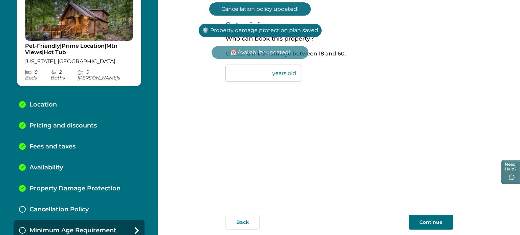
click at [424, 221] on button "Continue" at bounding box center [431, 222] width 44 height 15
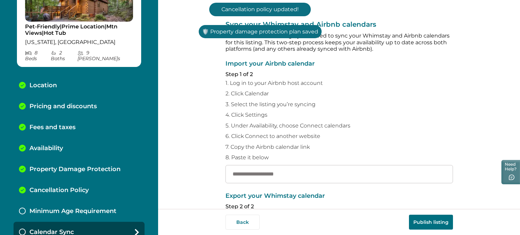
scroll to position [71, 0]
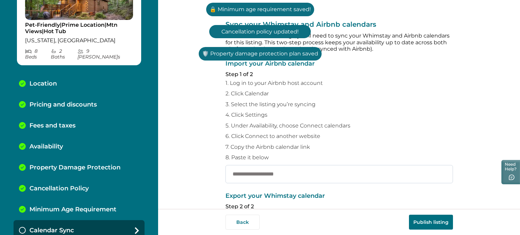
click at [293, 179] on input "text" at bounding box center [338, 174] width 227 height 18
paste input "**********"
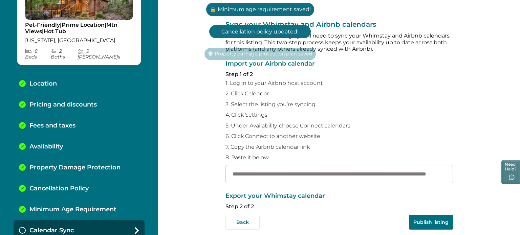
type input "**********"
click at [432, 228] on button "Publish listing" at bounding box center [431, 222] width 44 height 15
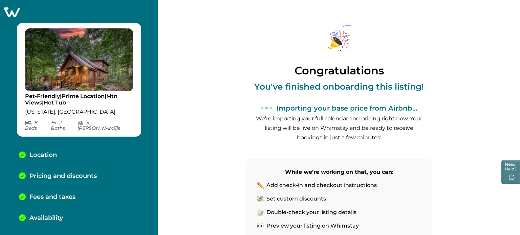
click at [11, 12] on icon at bounding box center [11, 12] width 17 height 10
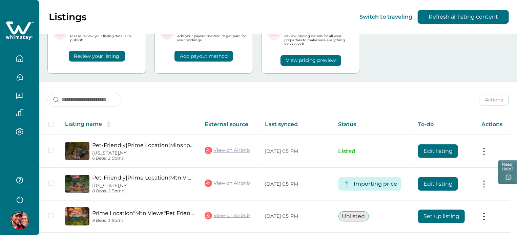
scroll to position [91, 0]
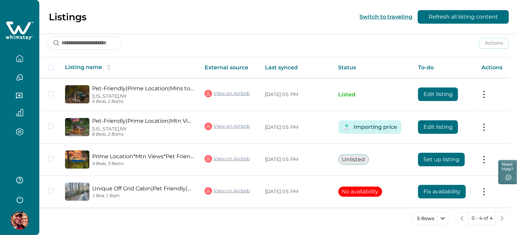
click at [275, 27] on div "Listings Switch to traveling Refresh all listing content" at bounding box center [258, 17] width 517 height 34
click at [277, 20] on div "Listings Switch to traveling Refresh all listing content" at bounding box center [258, 17] width 517 height 34
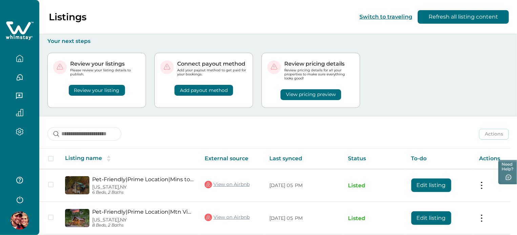
click at [309, 92] on button "View pricing preview" at bounding box center [310, 94] width 61 height 11
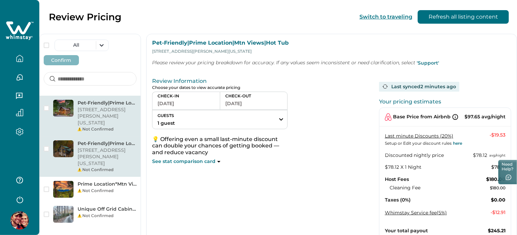
click at [123, 140] on p "Pet-Friendly|Prime Location|Mins to [GEOGRAPHIC_DATA]|Hot tub" at bounding box center [107, 143] width 59 height 7
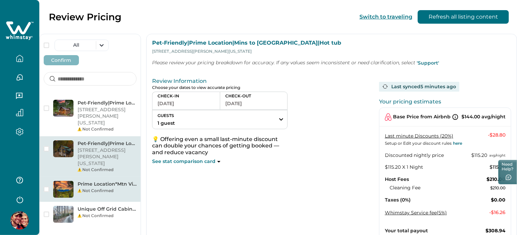
click at [125, 181] on p "Prime Location*Mtn Views*Pet Friendly*Hot tub" at bounding box center [107, 184] width 59 height 7
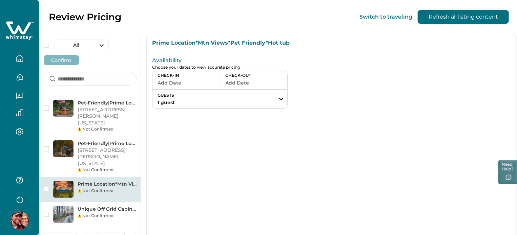
click at [215, 82] on button "Add Date" at bounding box center [185, 82] width 57 height 9
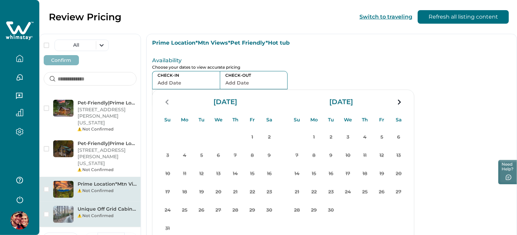
click at [140, 202] on div "Unique Off Grid Cabin|Pet Friendly|Secluded Not Confirmed" at bounding box center [90, 214] width 101 height 25
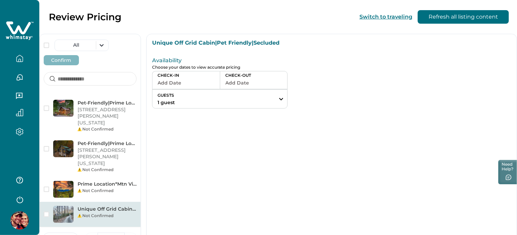
click at [138, 202] on div "Unique Off Grid Cabin|Pet Friendly|Secluded Not Confirmed" at bounding box center [90, 214] width 101 height 25
click at [137, 202] on div "Unique Off Grid Cabin|Pet Friendly|Secluded Not Confirmed" at bounding box center [90, 214] width 101 height 25
click at [136, 213] on div "Not Confirmed" at bounding box center [107, 216] width 59 height 6
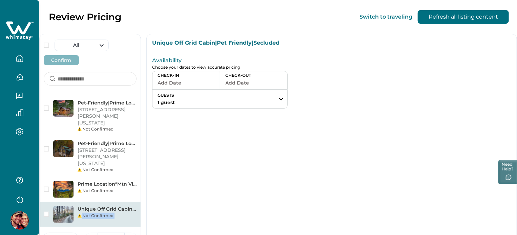
click at [136, 213] on div "Not Confirmed" at bounding box center [107, 216] width 59 height 6
click at [303, 174] on div "Unique Off Grid Cabin|Pet Friendly|Secluded Availability Choose your dates to v…" at bounding box center [331, 143] width 370 height 218
click at [16, 27] on icon at bounding box center [20, 31] width 28 height 20
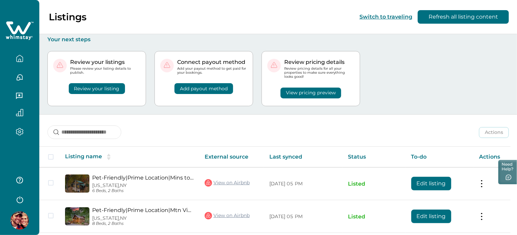
scroll to position [91, 0]
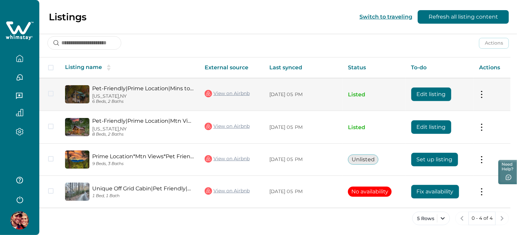
click at [166, 90] on link "Pet-Friendly|Prime Location|Mins to [GEOGRAPHIC_DATA]|Hot tub" at bounding box center [143, 88] width 102 height 6
click at [231, 95] on link "View on Airbnb" at bounding box center [226, 93] width 45 height 9
